Goal: Navigation & Orientation: Go to known website

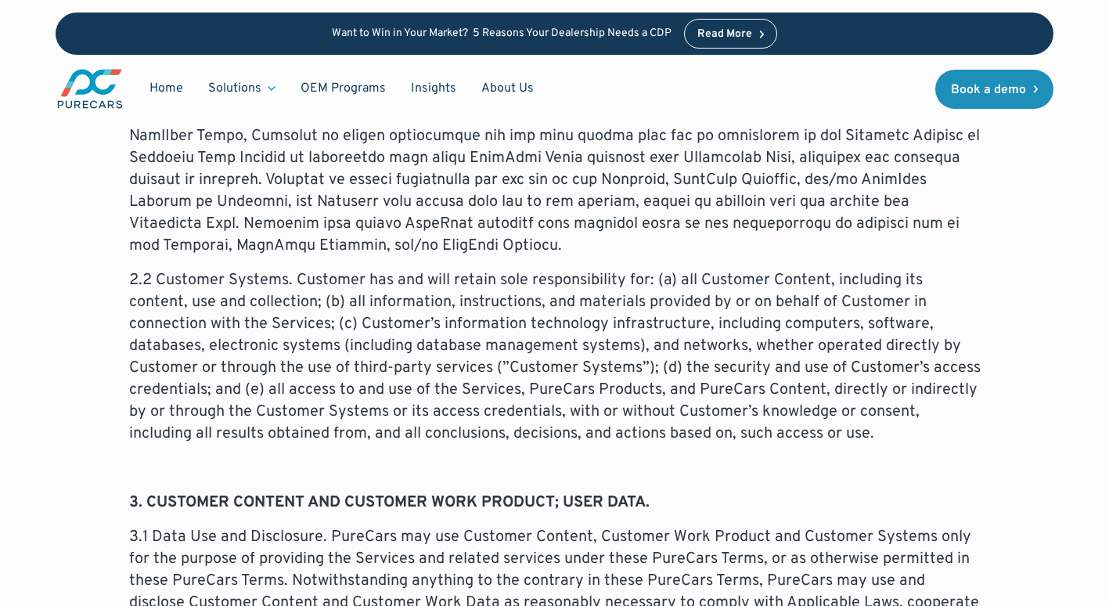
scroll to position [831, 0]
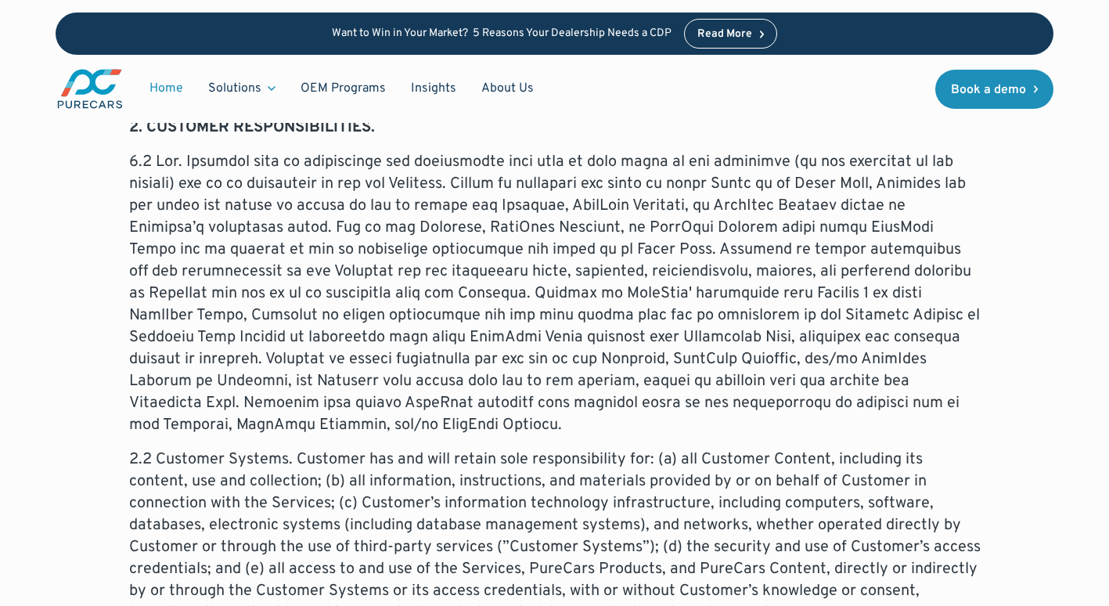
click at [183, 84] on link "Home" at bounding box center [166, 89] width 59 height 30
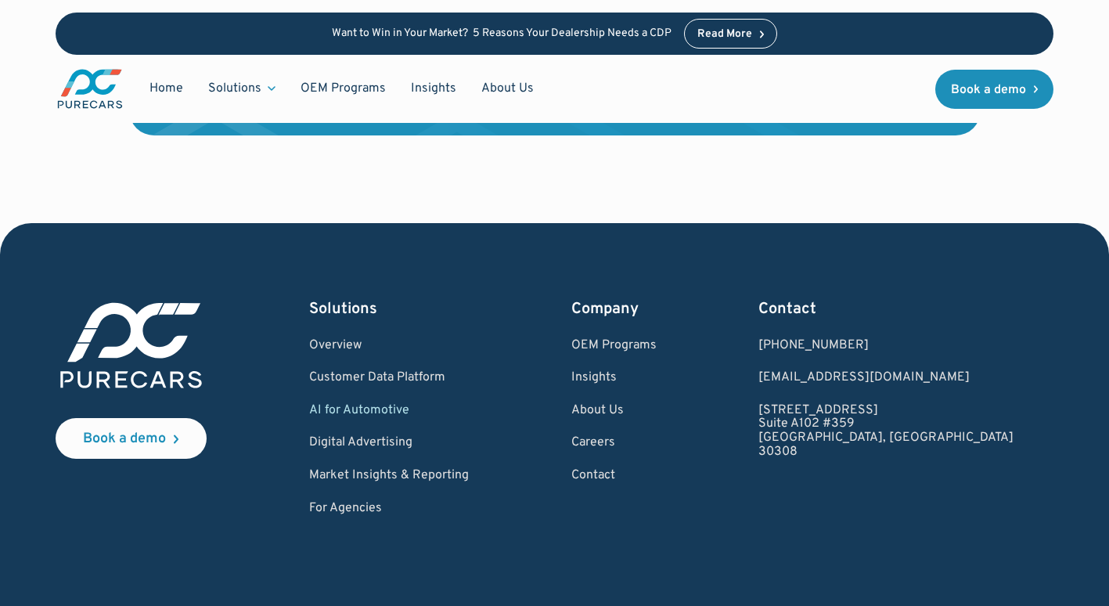
scroll to position [3757, 0]
